Goal: Information Seeking & Learning: Check status

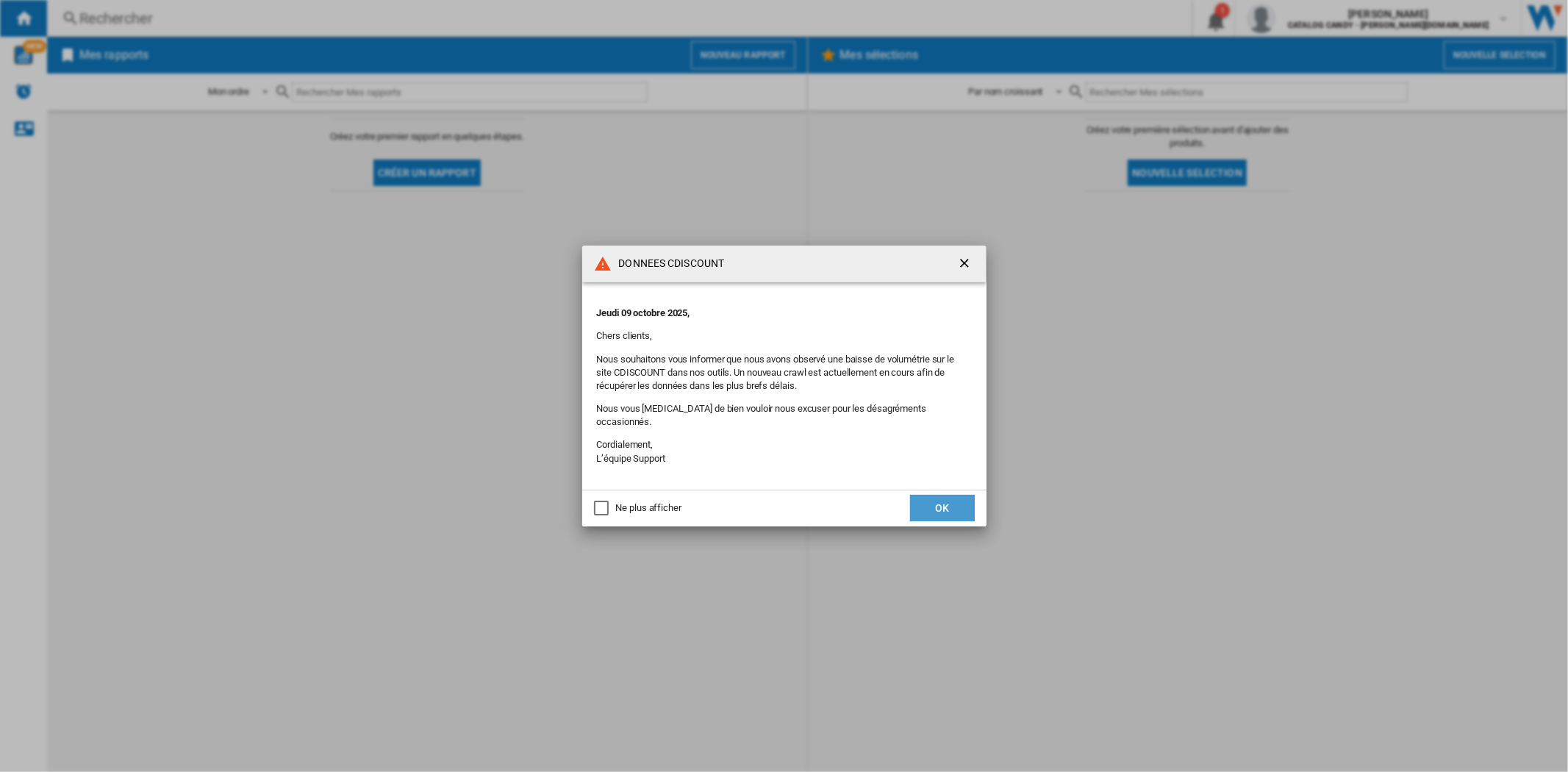
click at [926, 505] on button "OK" at bounding box center [943, 508] width 65 height 26
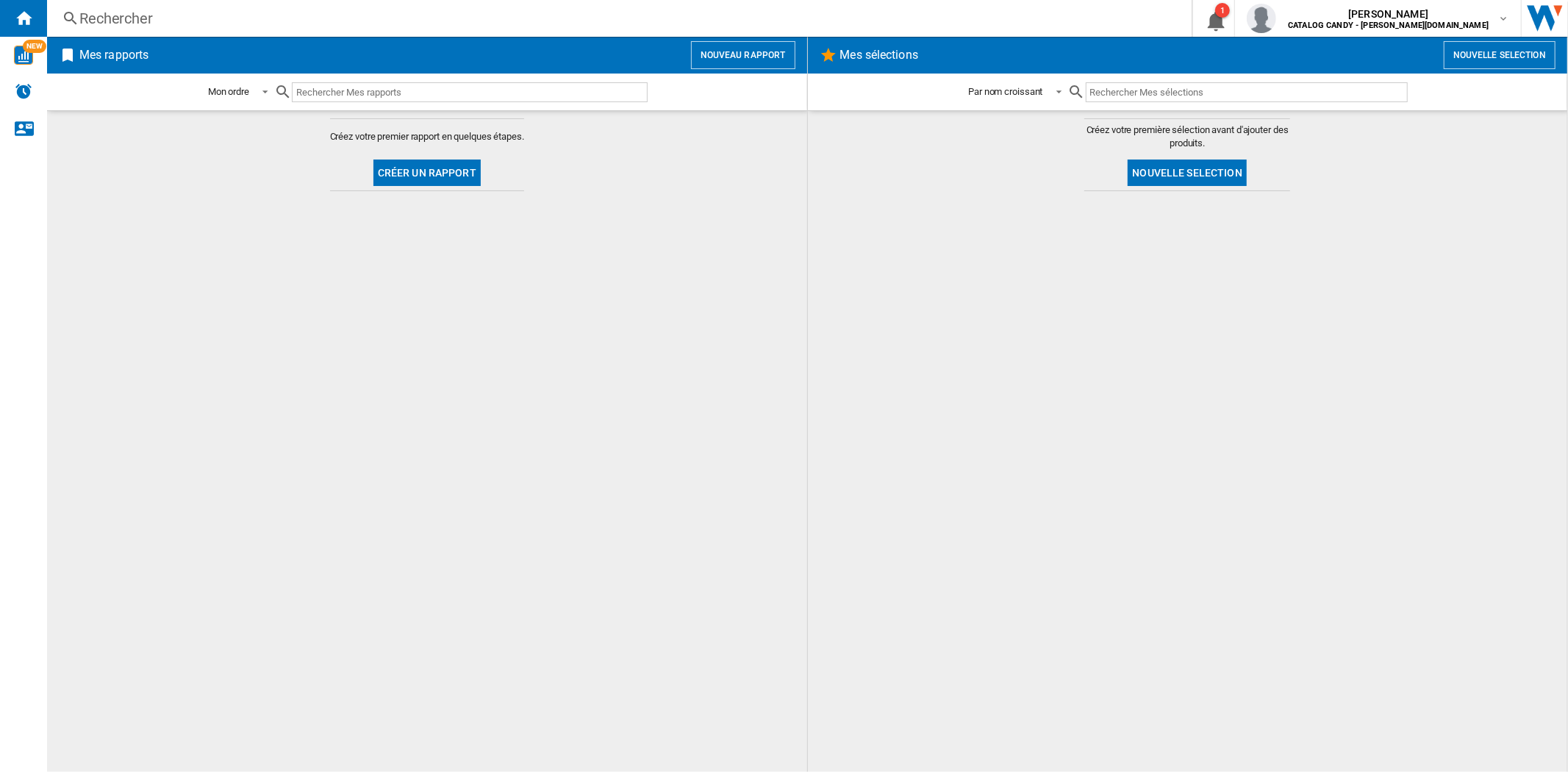
click at [213, 19] on div "Rechercher" at bounding box center [617, 18] width 1074 height 20
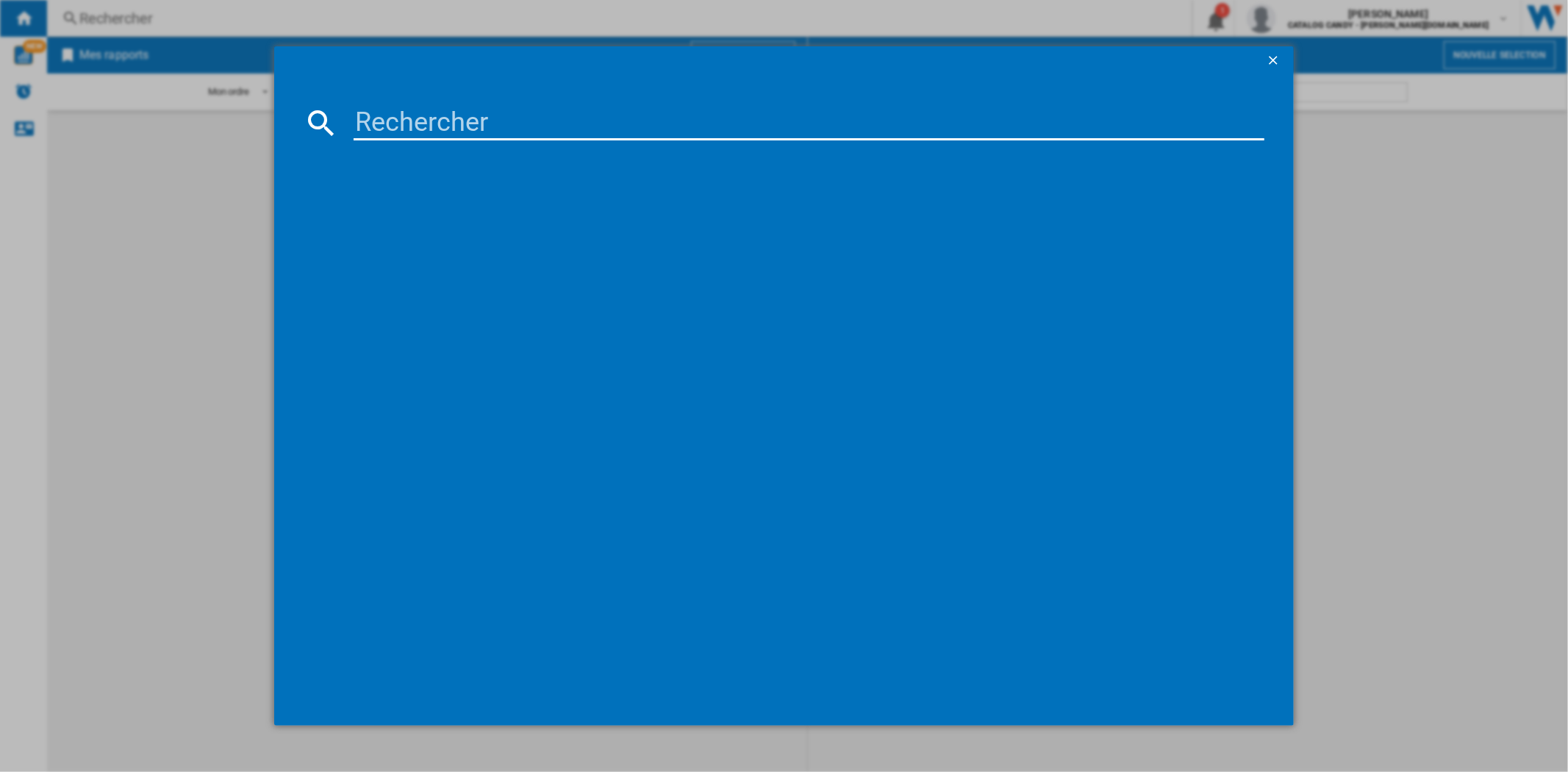
click at [396, 128] on input at bounding box center [809, 123] width 910 height 35
paste input "SPI244B"
type input "SPI244B"
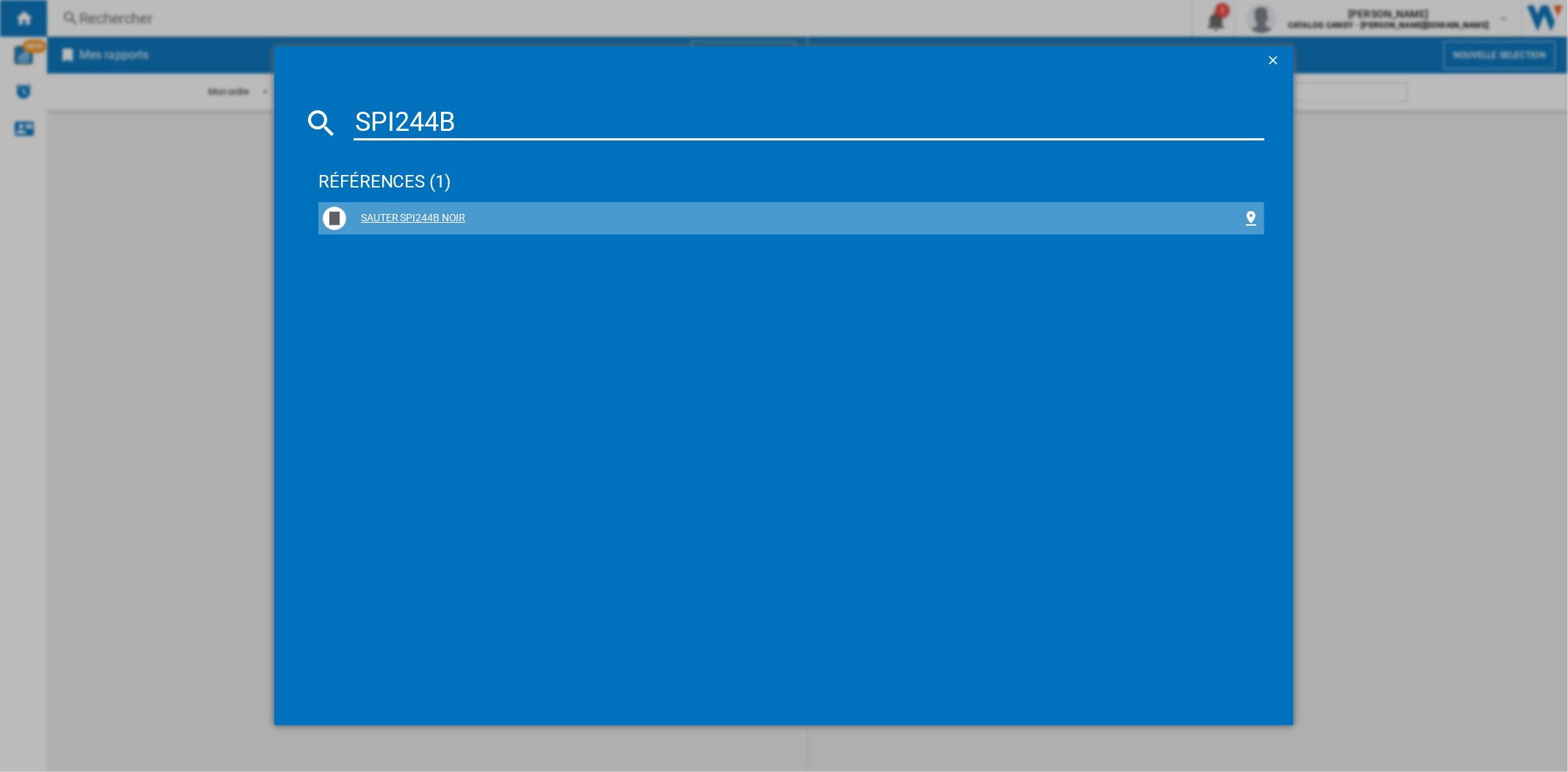
drag, startPoint x: 440, startPoint y: 222, endPoint x: 438, endPoint y: 230, distance: 8.2
click at [438, 229] on div "SAUTER SPI244B NOIR" at bounding box center [791, 218] width 937 height 23
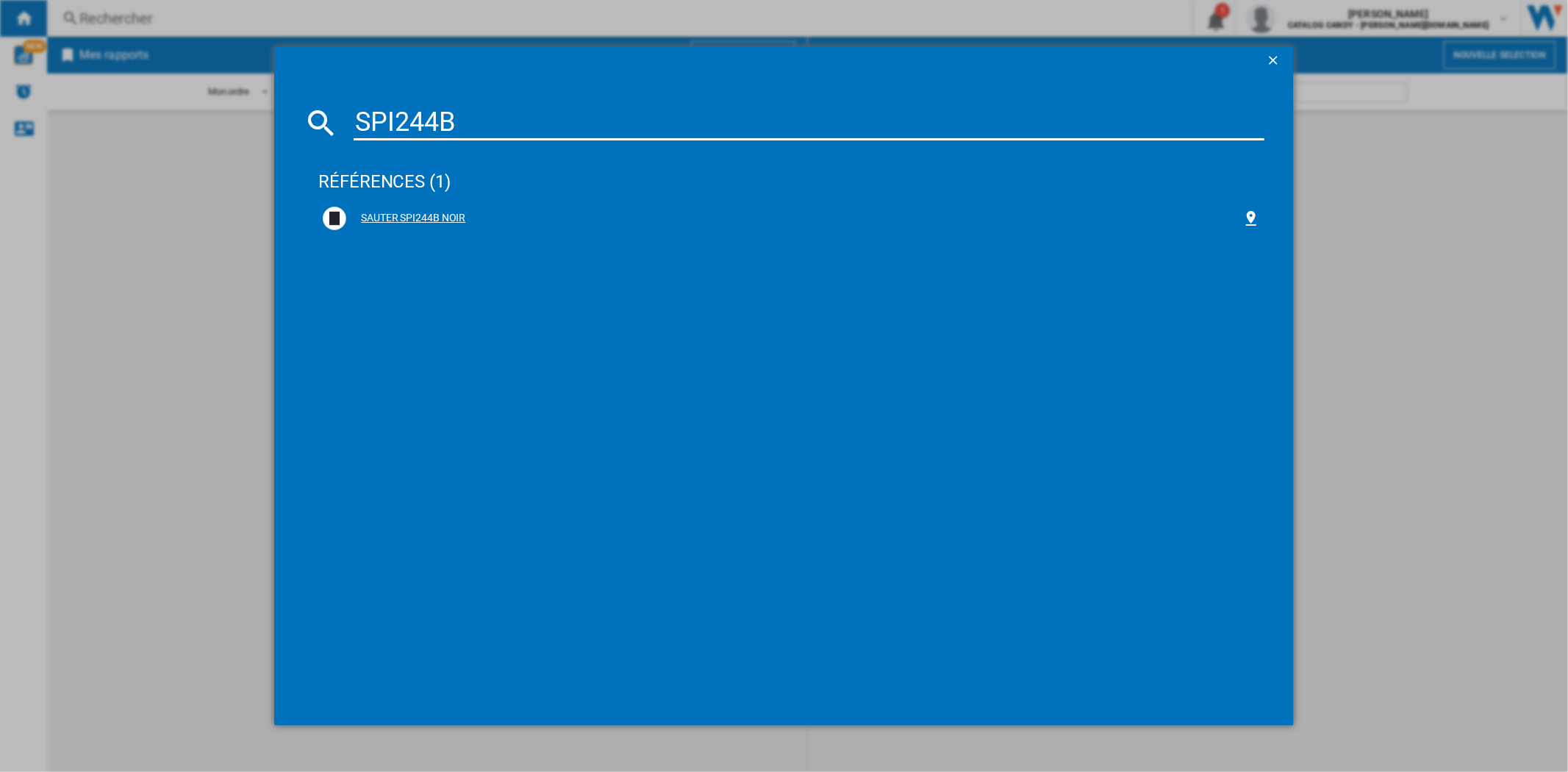
click at [447, 217] on div "SAUTER SPI244B NOIR" at bounding box center [794, 218] width 896 height 15
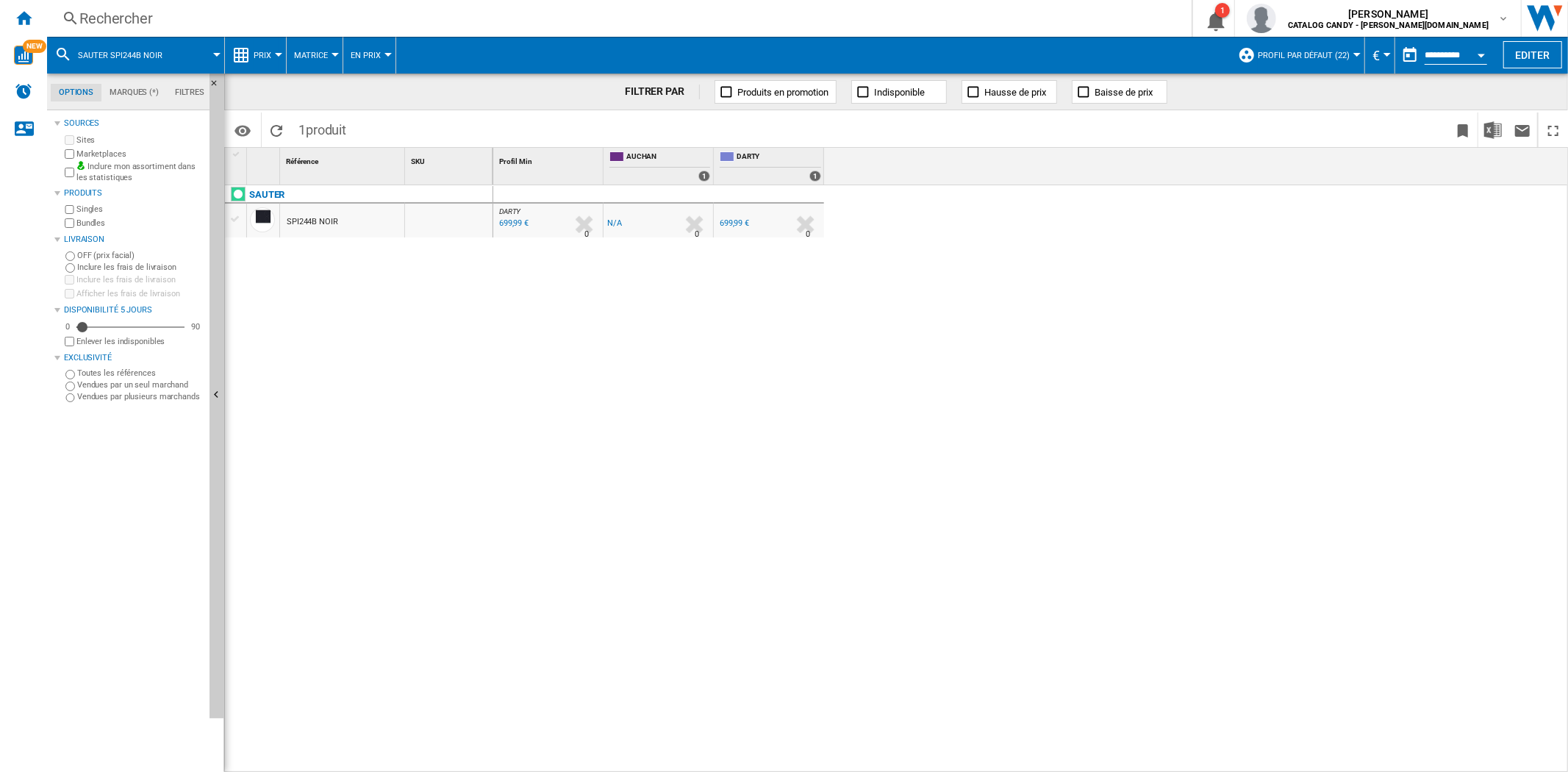
click at [266, 52] on span "Prix" at bounding box center [263, 55] width 18 height 10
click at [258, 53] on span "Prix" at bounding box center [263, 55] width 18 height 10
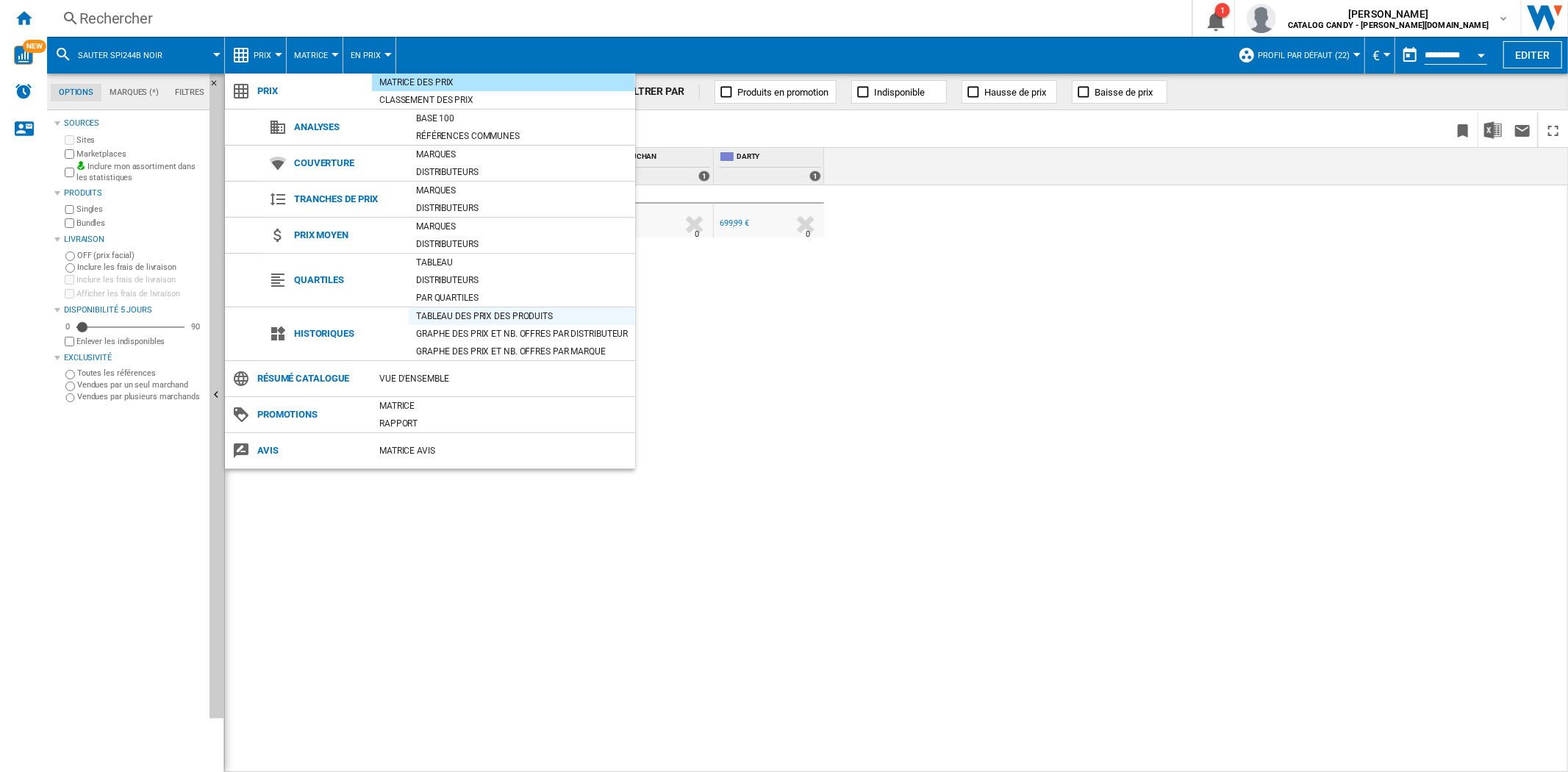
click at [468, 318] on div "Tableau des prix des produits" at bounding box center [521, 315] width 227 height 15
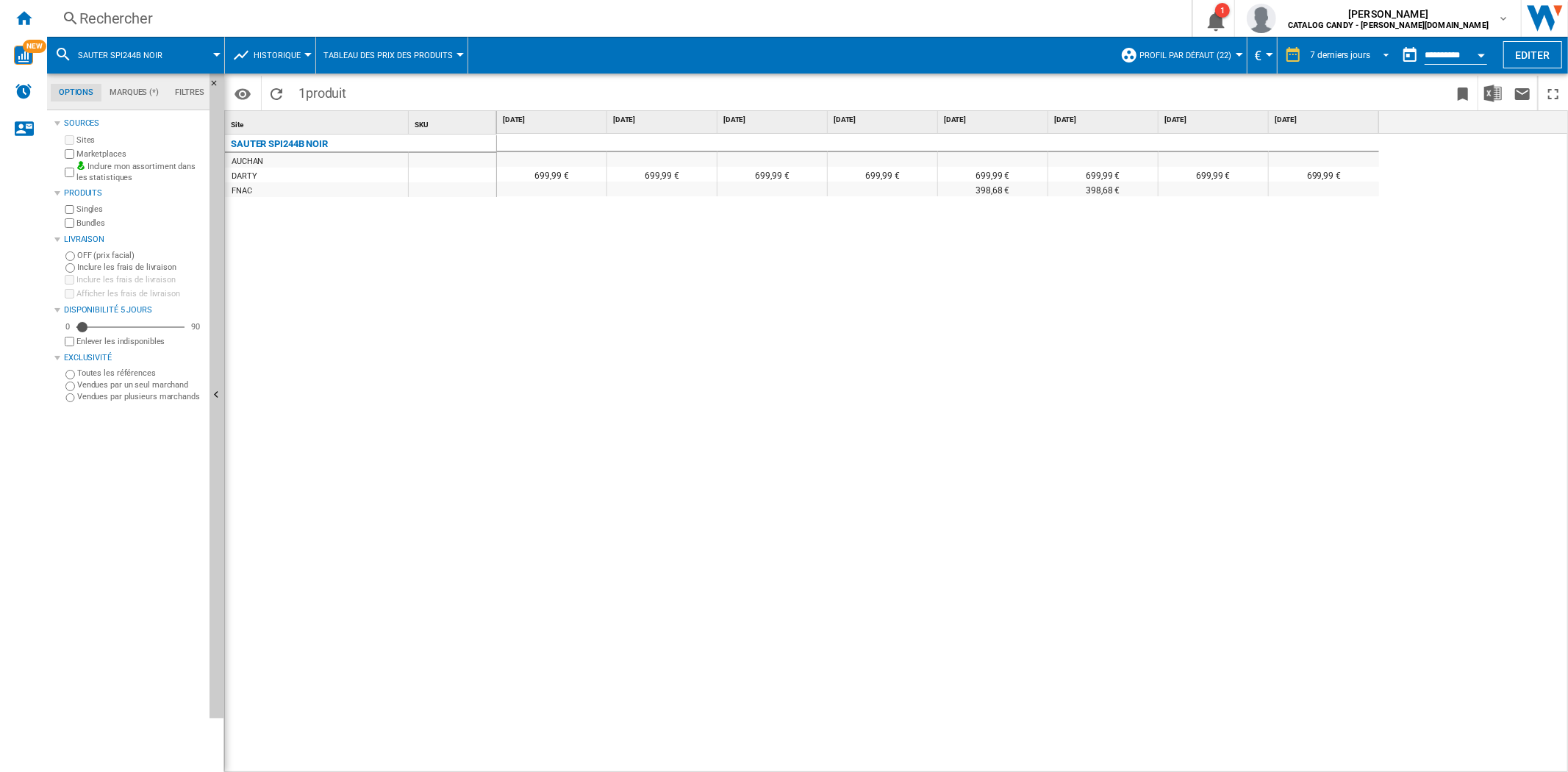
click at [1377, 57] on span "REPORTS.WIZARD.STEPS.REPORT.STEPS.REPORT_OPTIONS.PERIOD: 7 derniers jours" at bounding box center [1382, 53] width 18 height 14
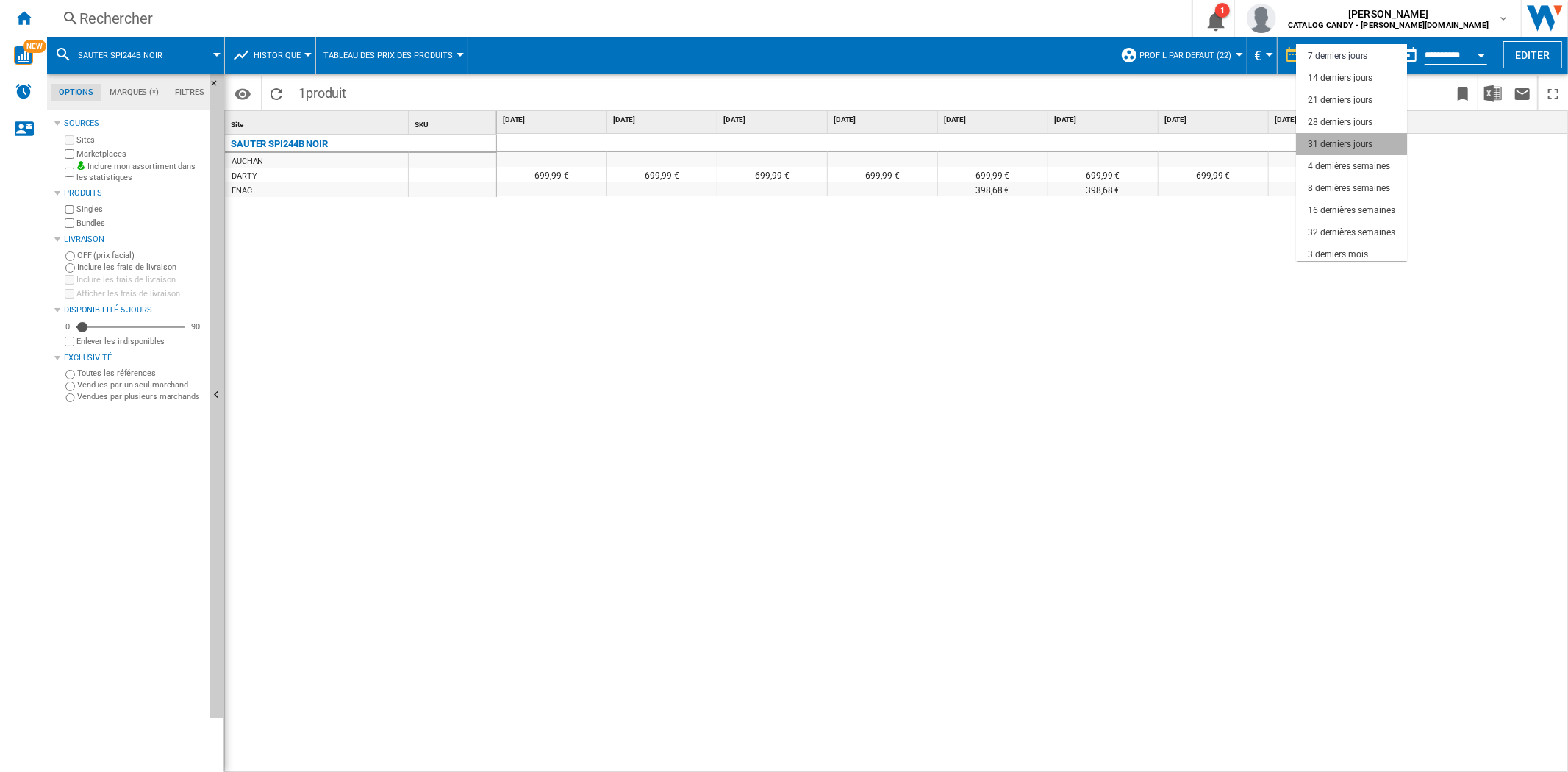
click at [1339, 149] on div "31 derniers jours" at bounding box center [1340, 144] width 65 height 13
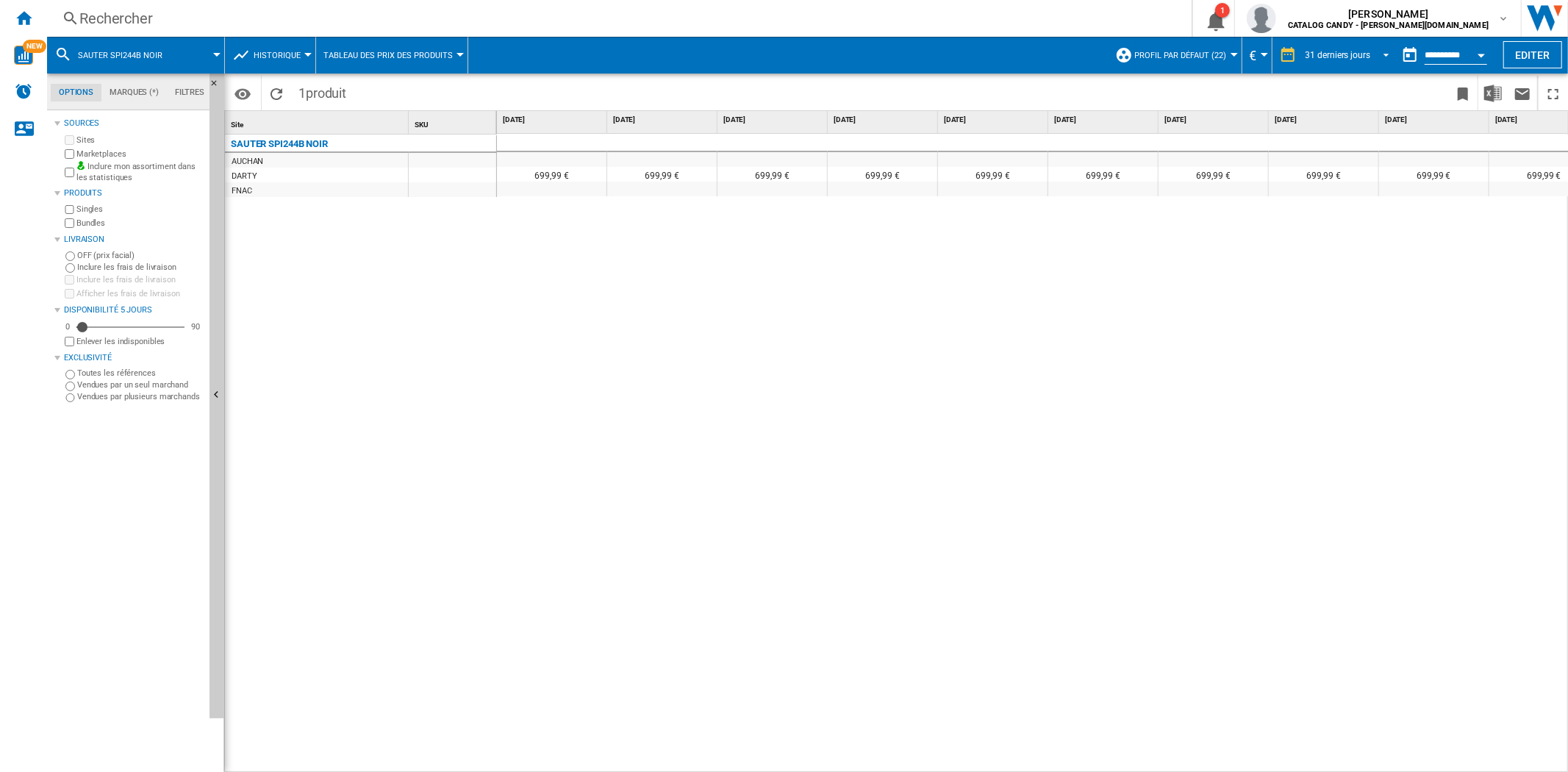
click at [1342, 50] on div "31 derniers jours" at bounding box center [1337, 54] width 65 height 11
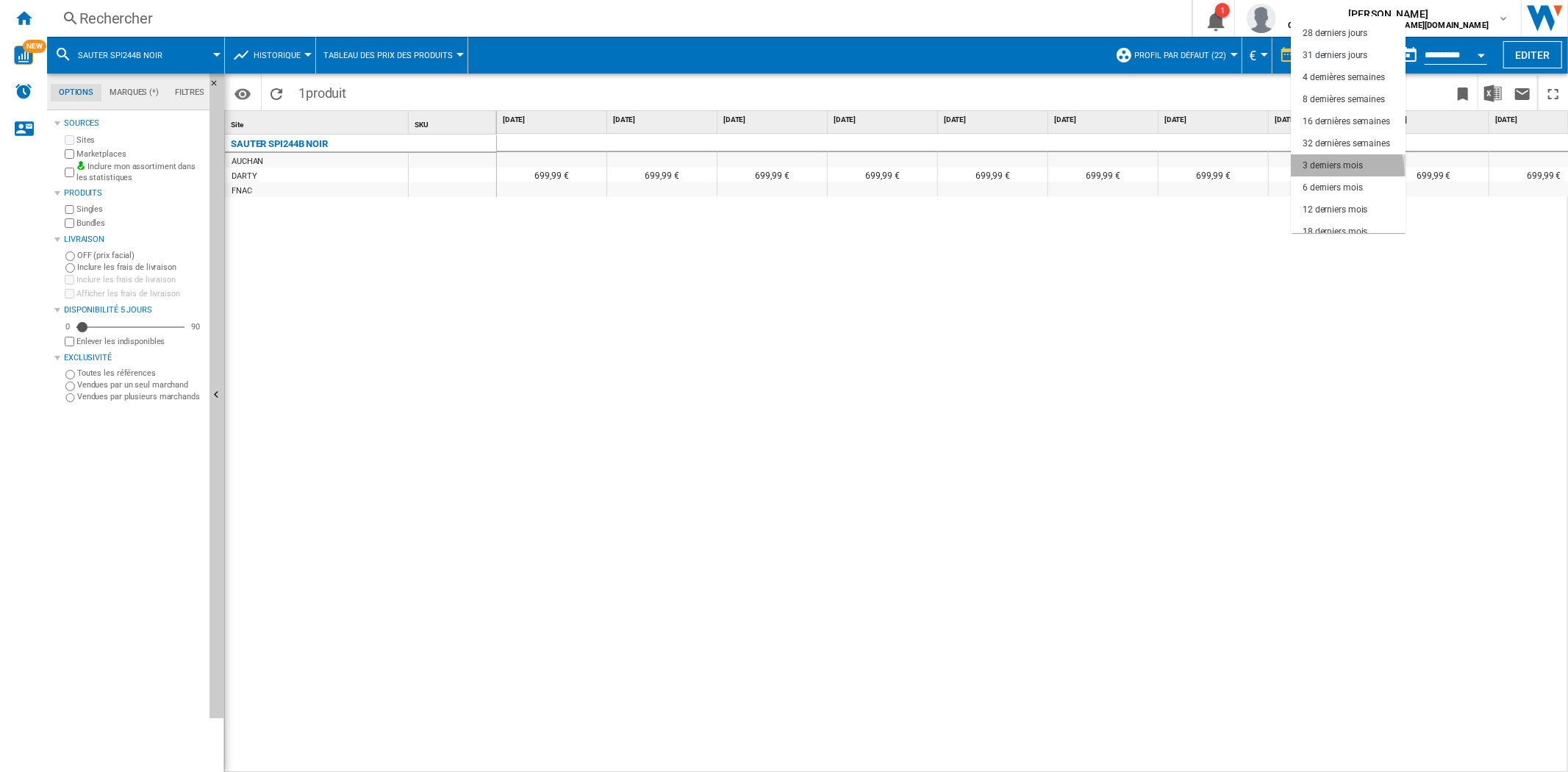
click at [1331, 173] on md-option "3 derniers mois" at bounding box center [1348, 165] width 115 height 22
